Goal: Entertainment & Leisure: Consume media (video, audio)

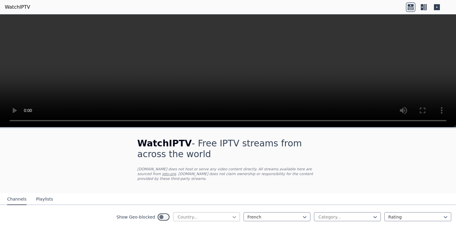
click at [232, 214] on icon at bounding box center [235, 217] width 6 height 6
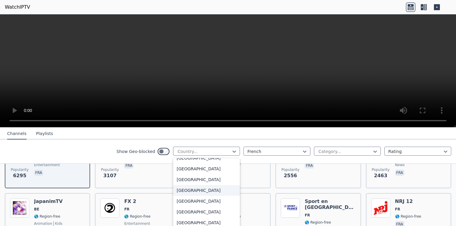
scroll to position [2091, 0]
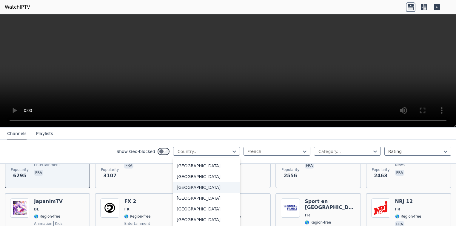
click at [199, 186] on div "[GEOGRAPHIC_DATA]" at bounding box center [206, 187] width 67 height 11
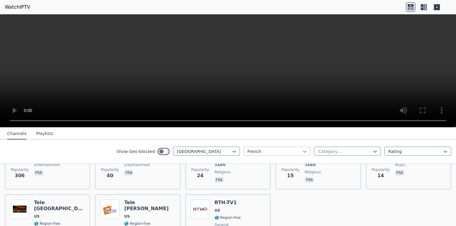
click at [302, 153] on icon at bounding box center [305, 151] width 6 height 6
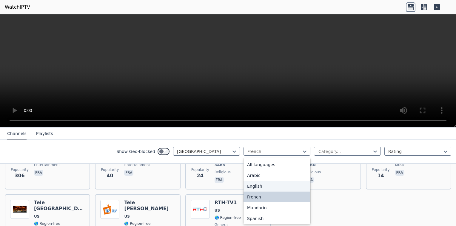
click at [265, 187] on div "English" at bounding box center [277, 185] width 67 height 11
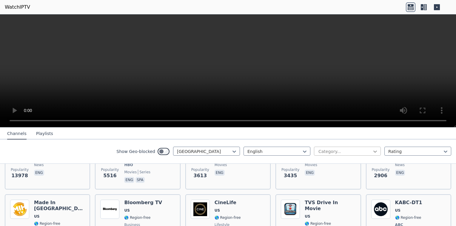
click at [373, 151] on icon at bounding box center [376, 151] width 6 height 6
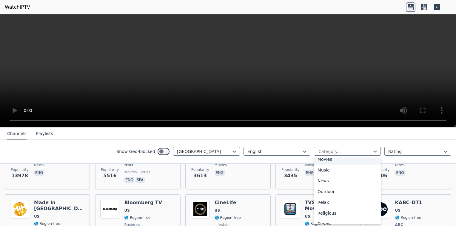
scroll to position [167, 0]
click at [324, 177] on div "News" at bounding box center [347, 179] width 67 height 11
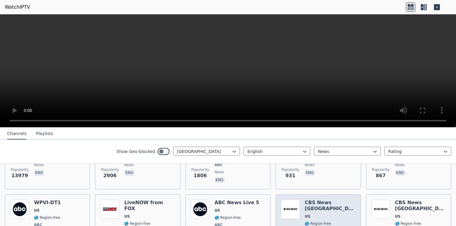
click at [286, 207] on img at bounding box center [290, 208] width 19 height 19
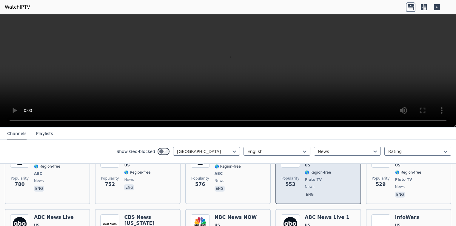
scroll to position [151, 0]
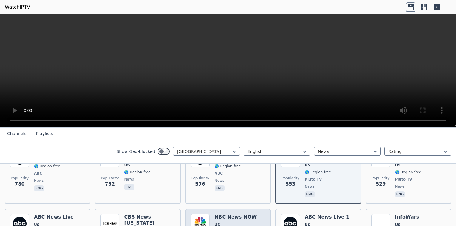
click at [242, 222] on span "US" at bounding box center [236, 224] width 42 height 5
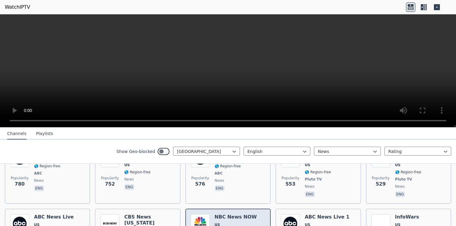
click at [242, 222] on span "US" at bounding box center [236, 224] width 42 height 5
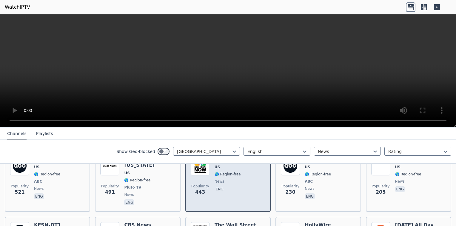
scroll to position [209, 0]
